Goal: Information Seeking & Learning: Learn about a topic

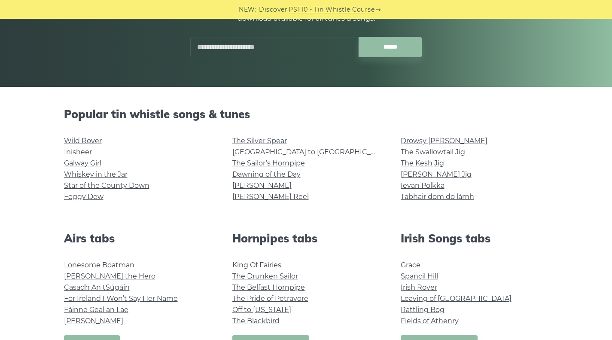
scroll to position [139, 0]
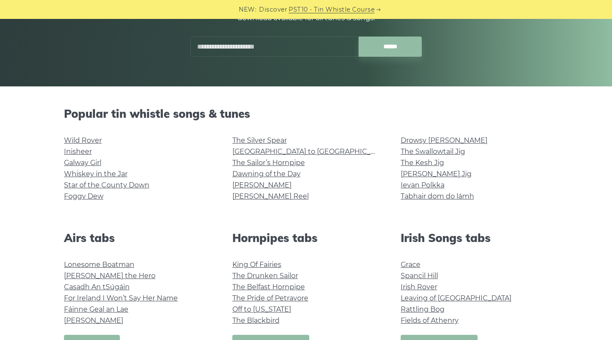
click at [436, 155] on link "The Swallowtail Jig" at bounding box center [433, 151] width 64 height 8
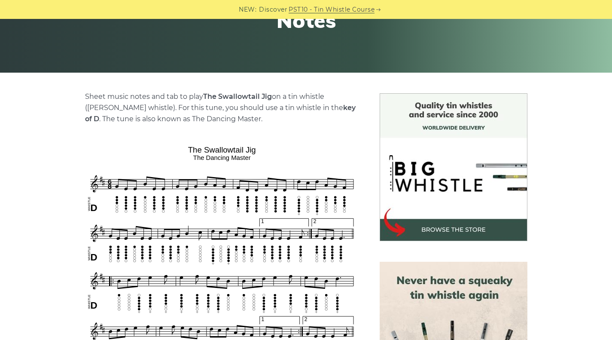
scroll to position [279, 0]
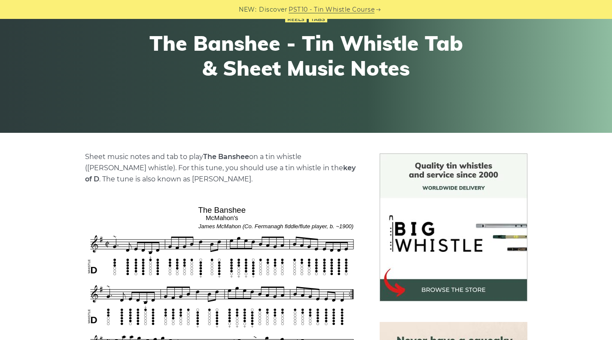
scroll to position [93, 0]
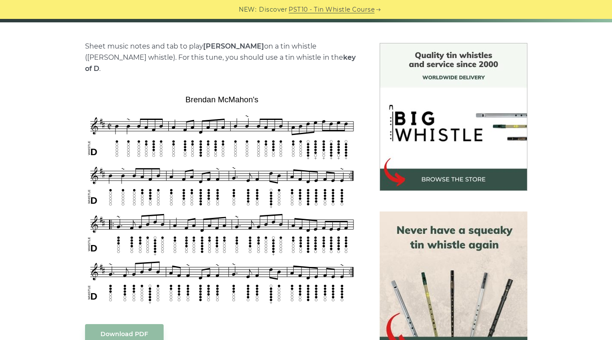
scroll to position [204, 0]
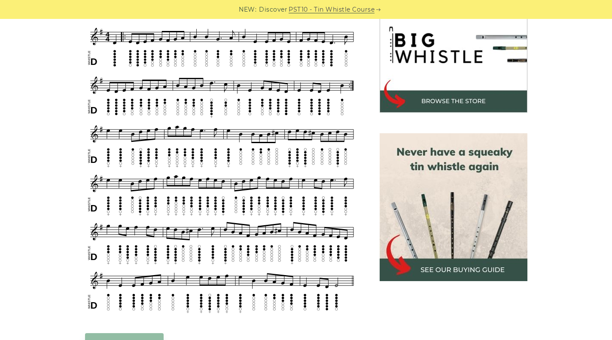
scroll to position [282, 0]
